Goal: Navigation & Orientation: Find specific page/section

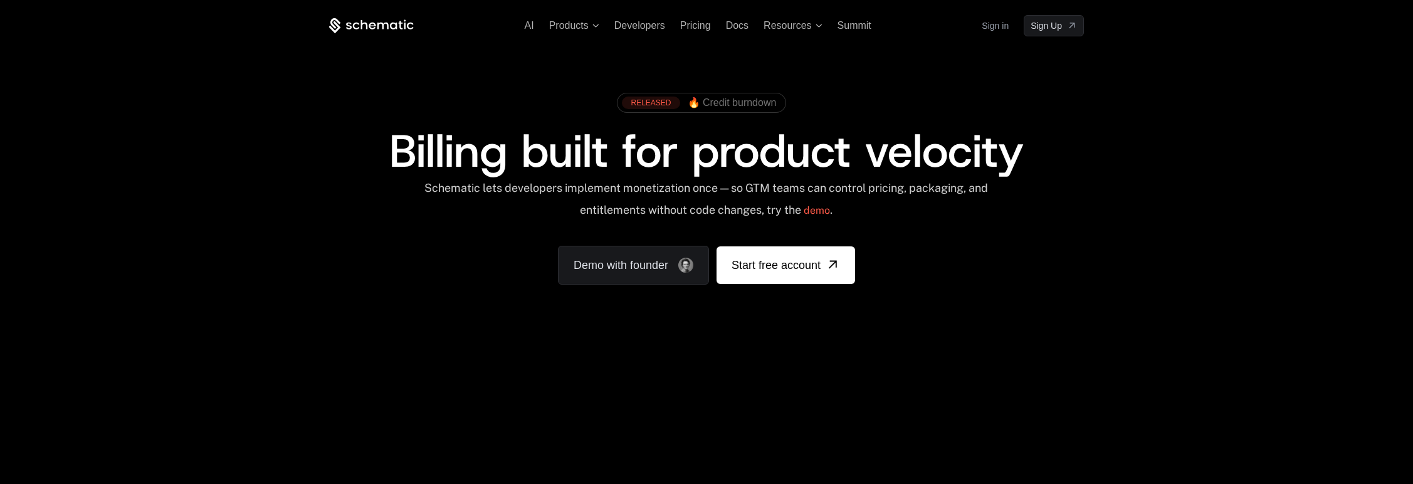
click at [997, 30] on link "Sign in" at bounding box center [995, 26] width 27 height 20
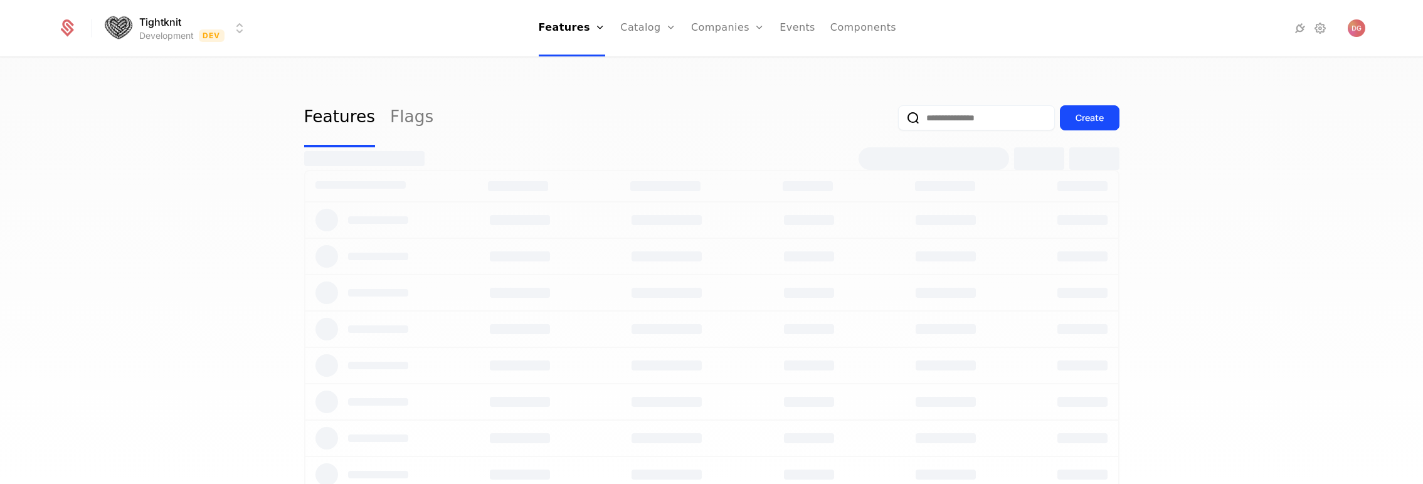
select select "**"
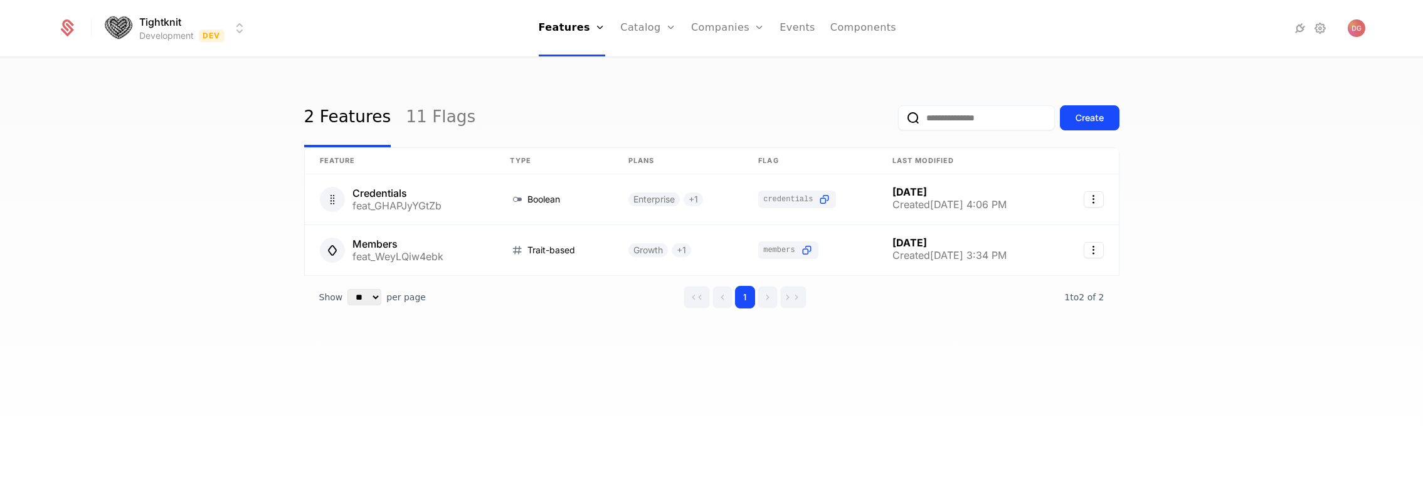
click at [1276, 102] on div "2 Features 11 Flags Create Feature Type Plans Flag Last Modified Credentials fe…" at bounding box center [711, 274] width 1423 height 433
click at [1243, 122] on div "2 Features 11 Flags Create Feature Type Plans Flag Last Modified Credentials fe…" at bounding box center [711, 274] width 1423 height 433
